Goal: Find contact information: Find contact information

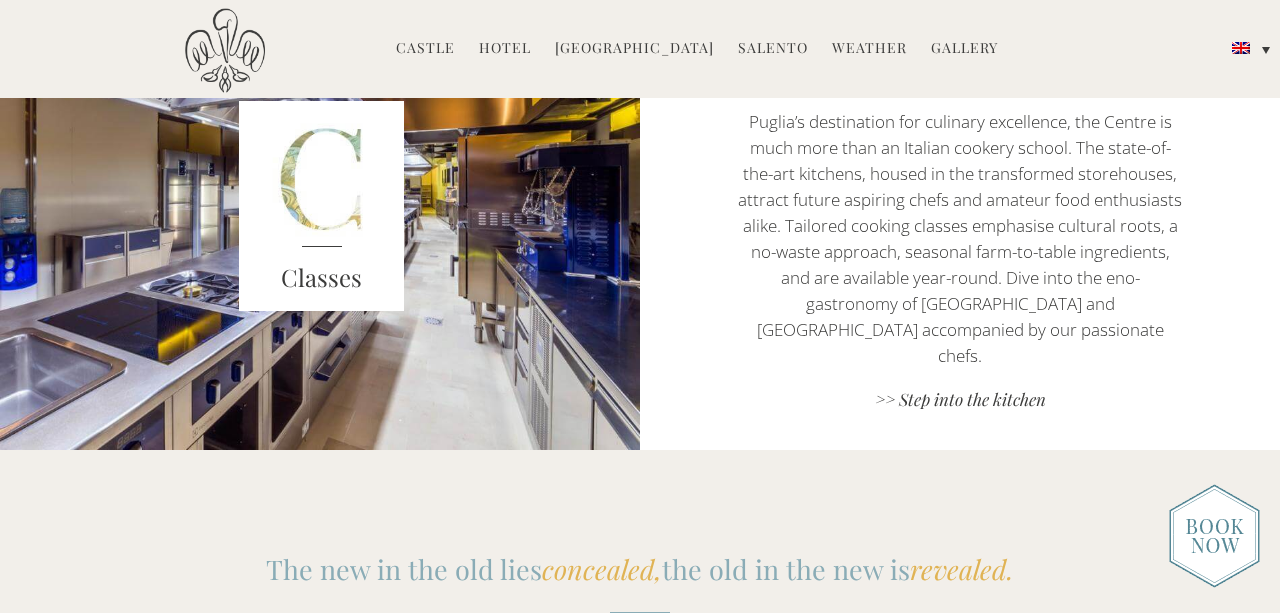
scroll to position [2001, 0]
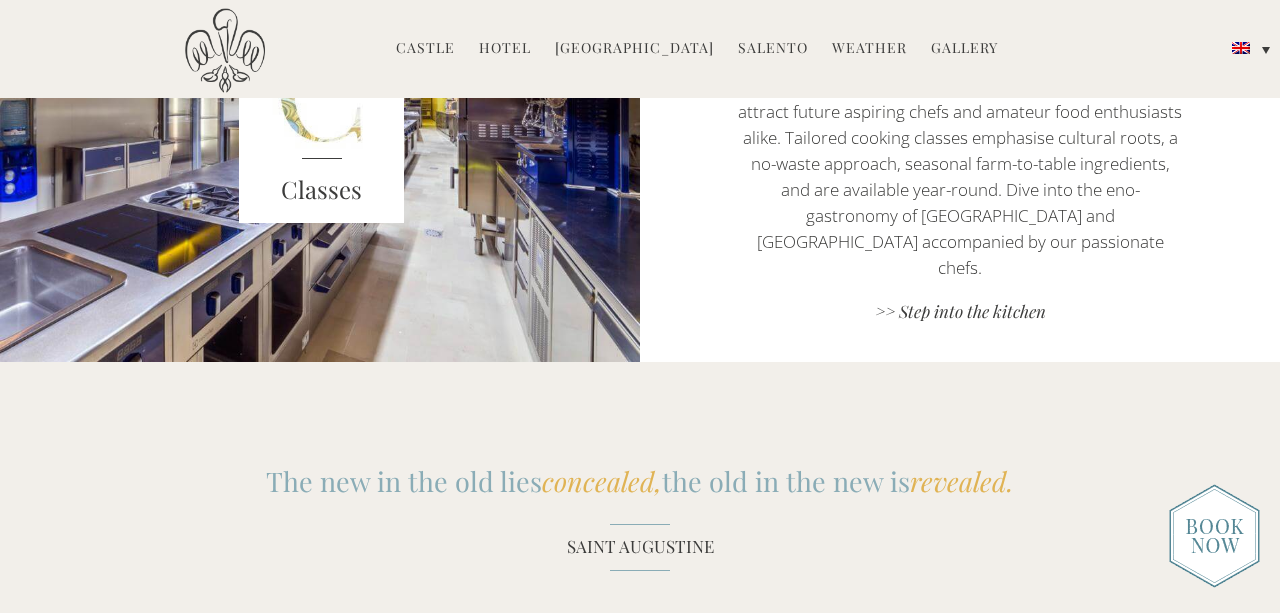
click at [519, 48] on link "Hotel" at bounding box center [505, 49] width 52 height 23
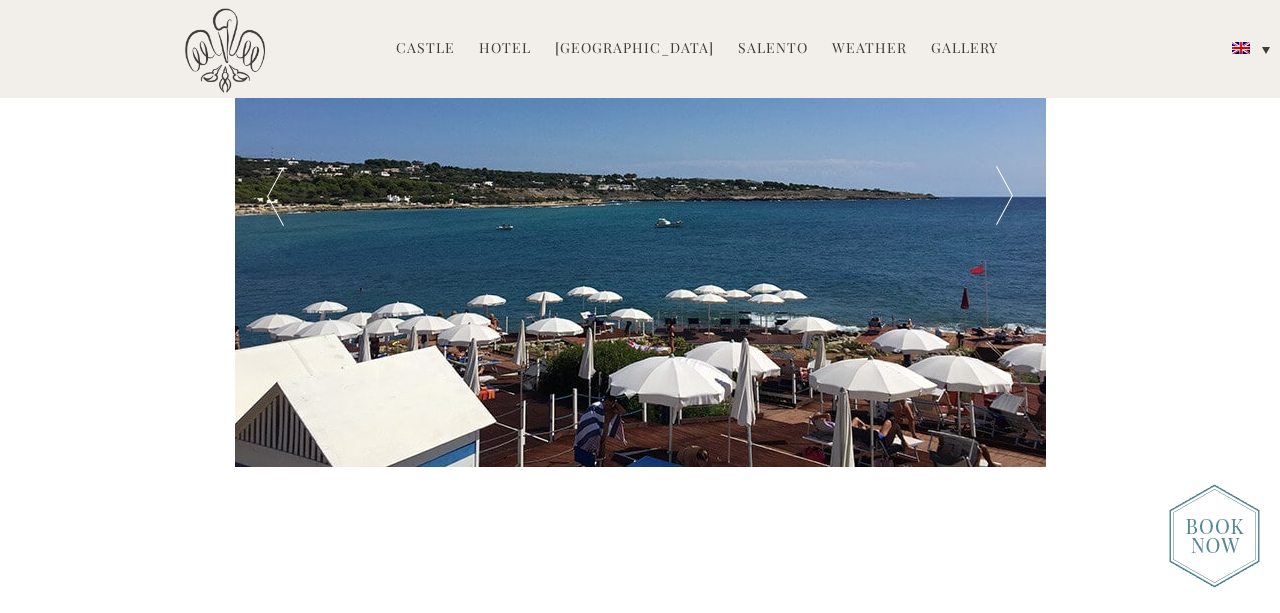
scroll to position [3645, 0]
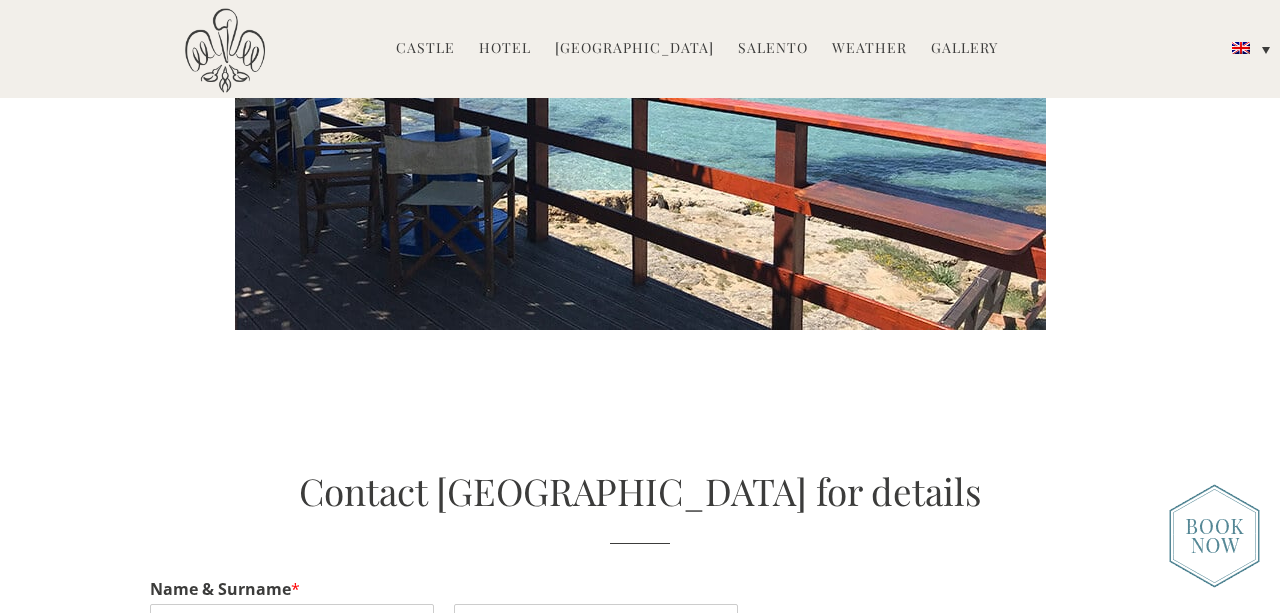
click at [745, 44] on link "Salento" at bounding box center [773, 49] width 70 height 23
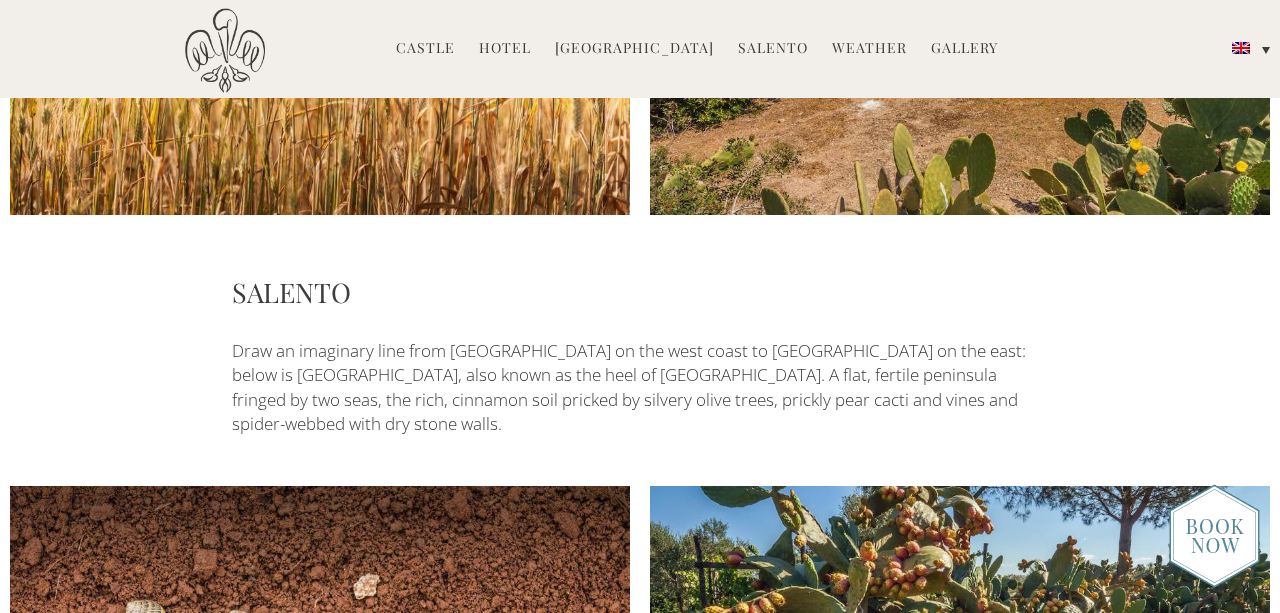
scroll to position [2971, 0]
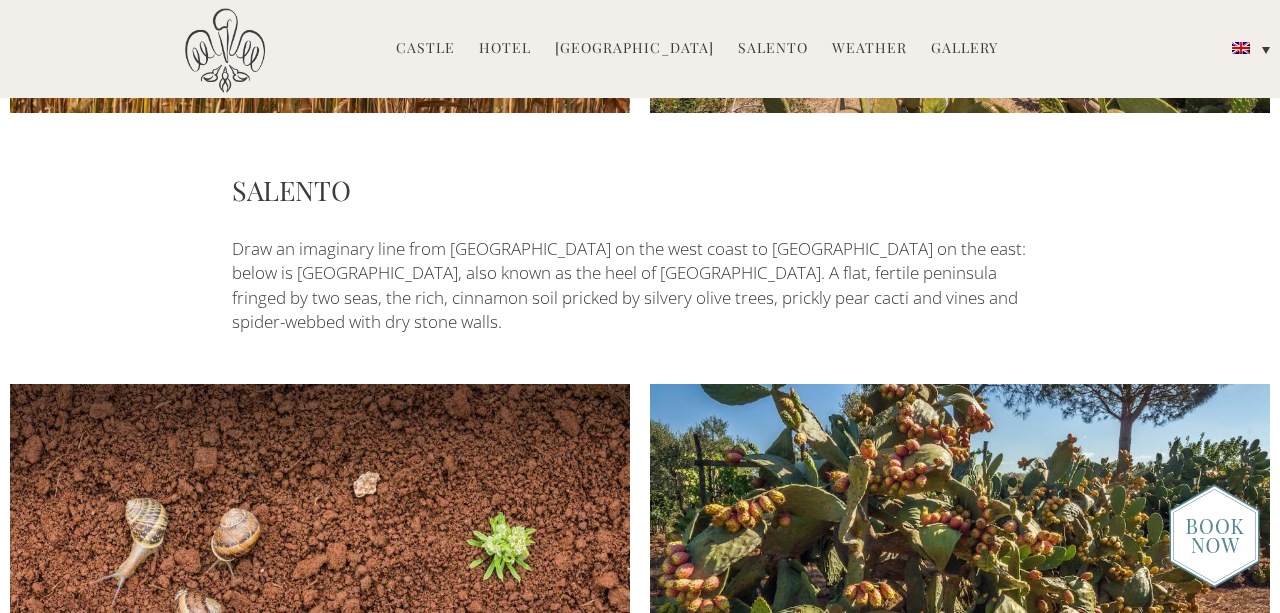
click at [263, 42] on img at bounding box center [225, 50] width 80 height 85
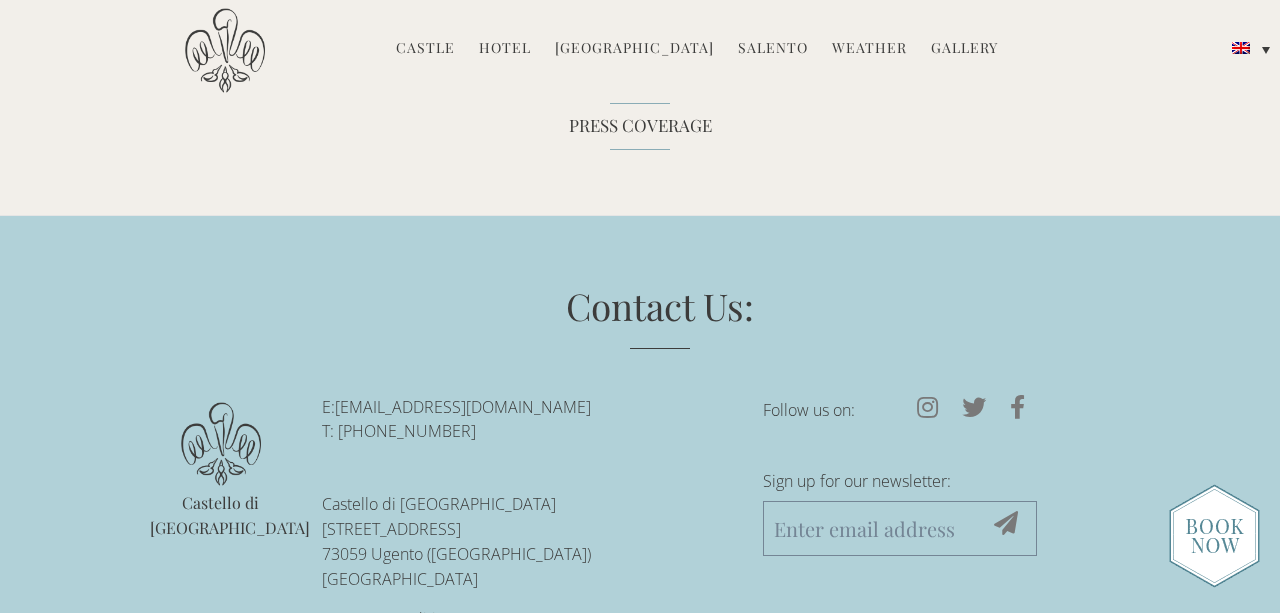
scroll to position [5882, 0]
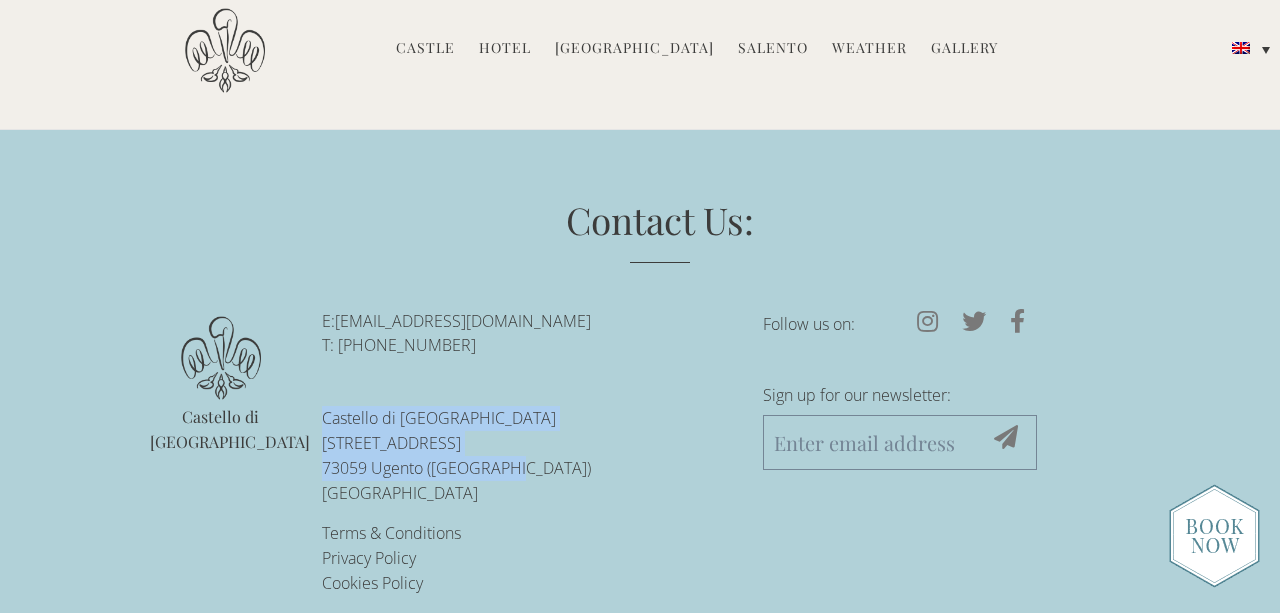
drag, startPoint x: 498, startPoint y: 450, endPoint x: 325, endPoint y: 394, distance: 181.8
click at [325, 406] on p "Castello di Ugento Via Castello 13 73059 Ugento (LE) Italy" at bounding box center [527, 455] width 411 height 99
copy p "Castello di Ugento Via Castello 13 73059 Ugento (LE) Italy"
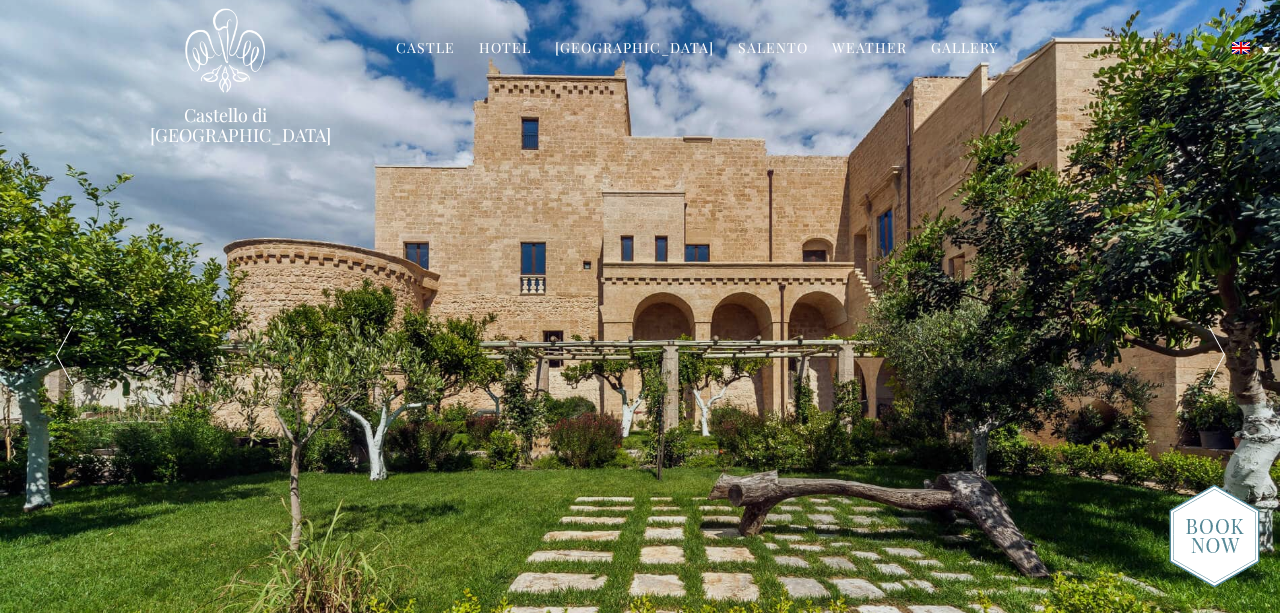
click at [1231, 526] on img at bounding box center [1214, 536] width 91 height 104
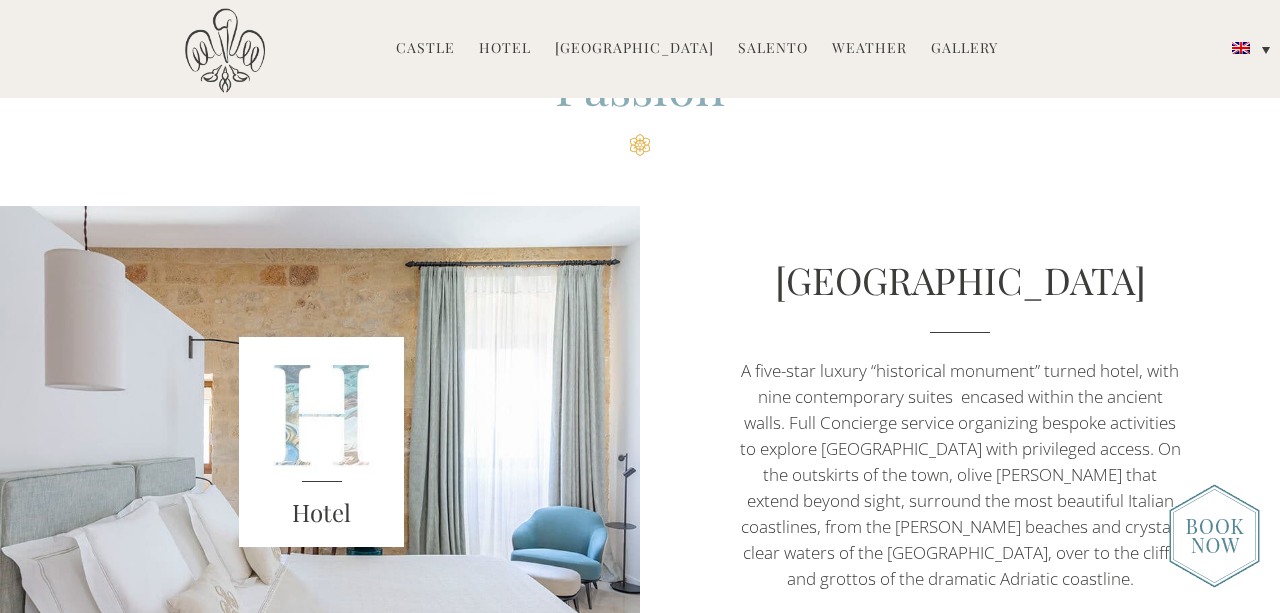
scroll to position [926, 0]
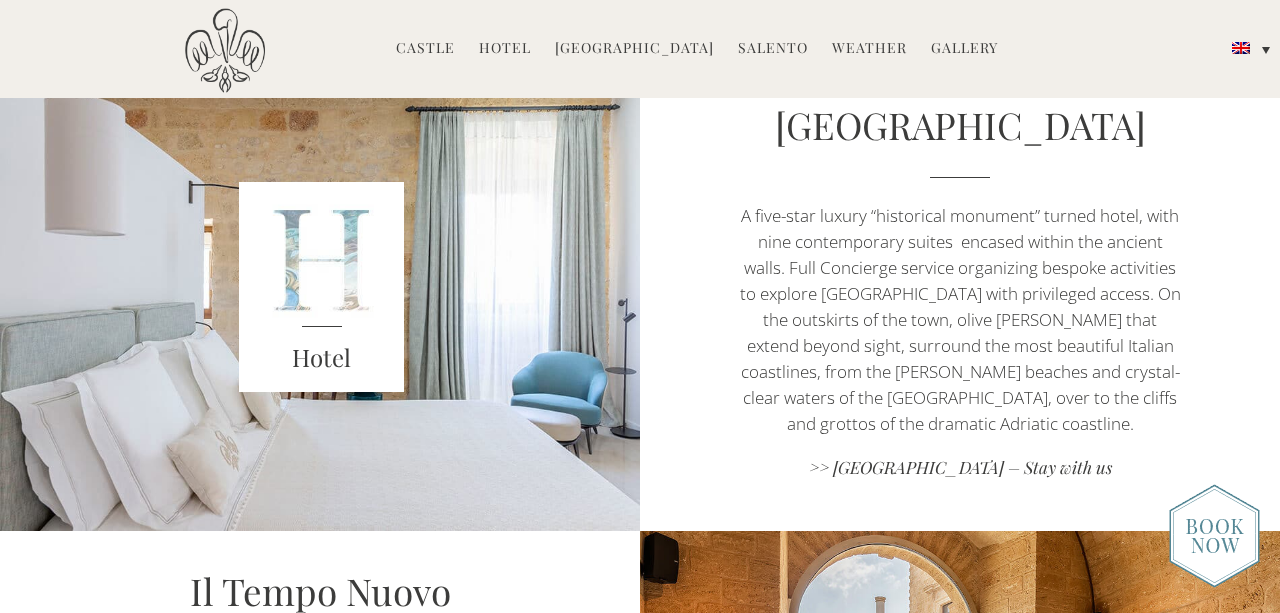
click at [515, 52] on link "Hotel" at bounding box center [505, 49] width 52 height 23
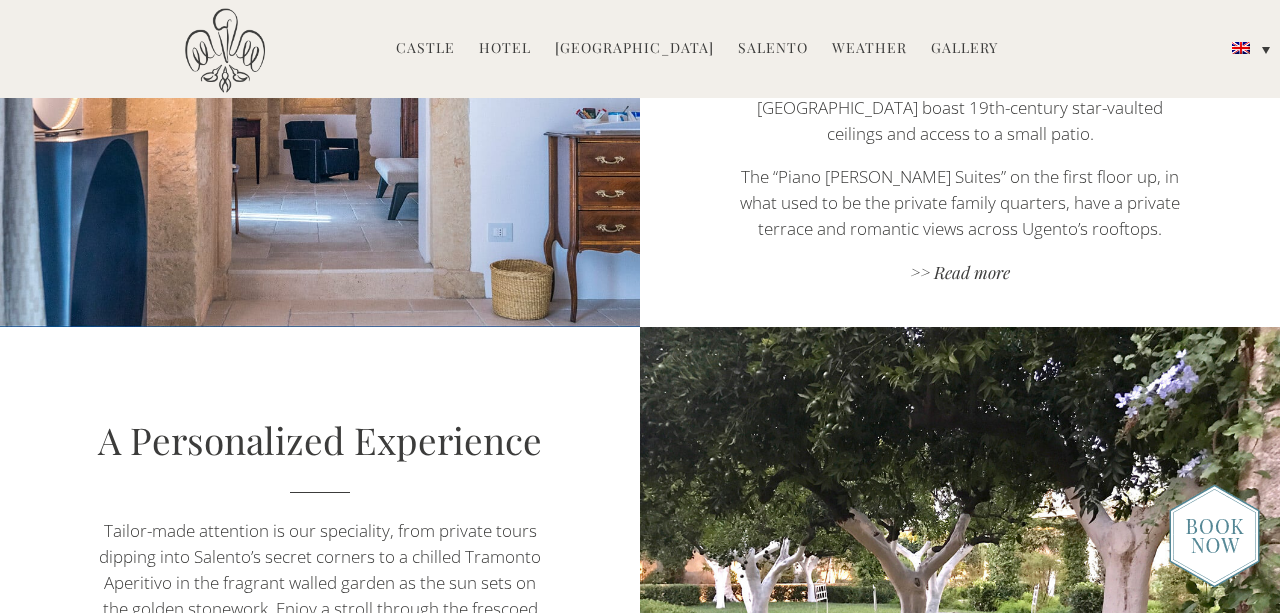
scroll to position [1468, 0]
